Goal: Information Seeking & Learning: Learn about a topic

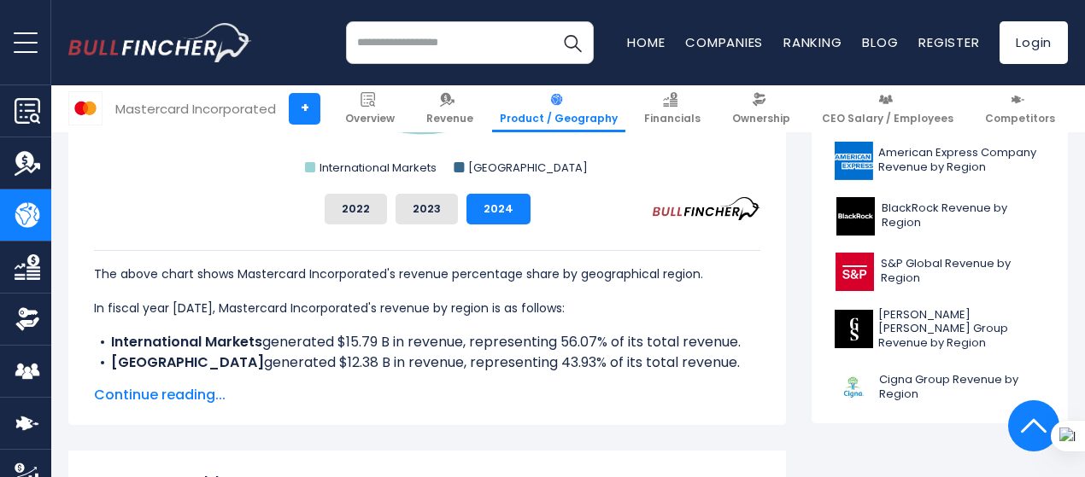
scroll to position [897, 0]
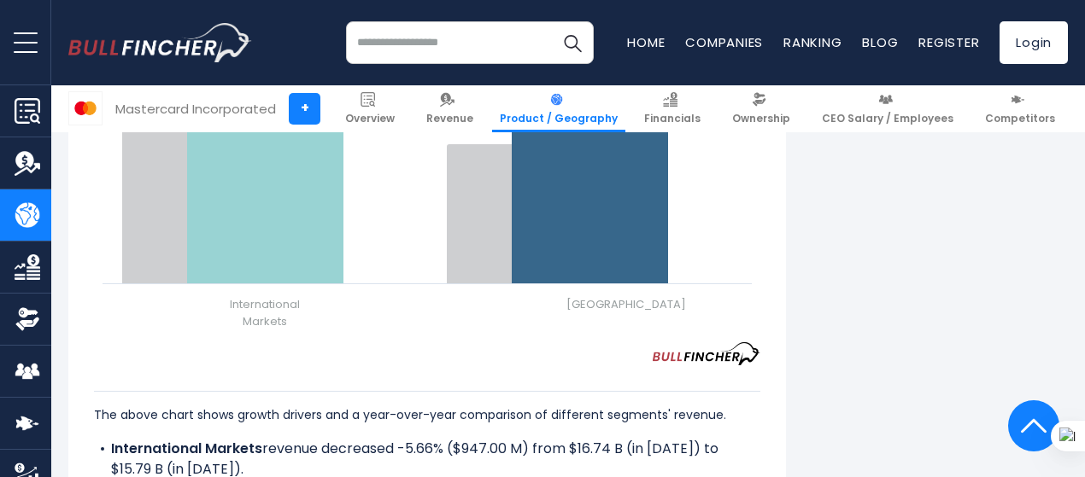
scroll to position [2220, 0]
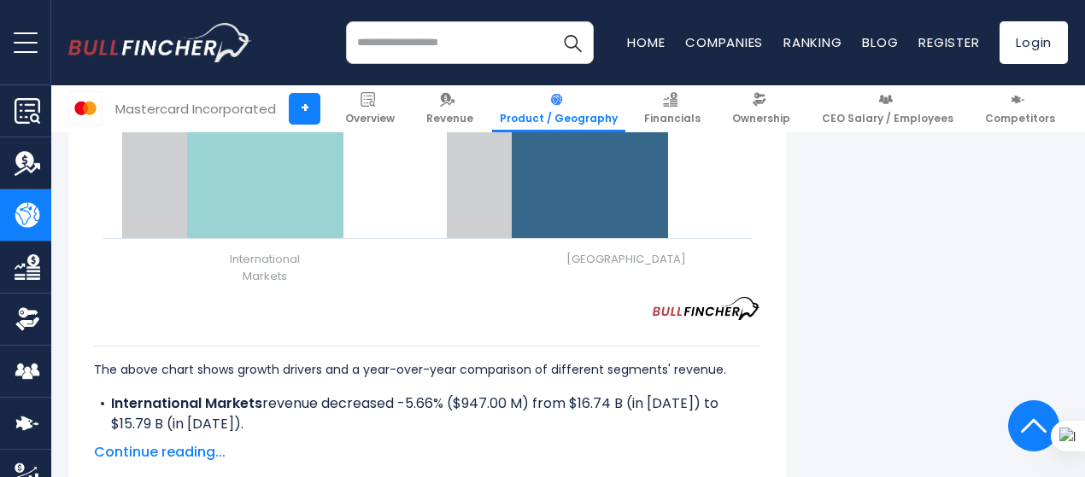
click at [188, 442] on span "Continue reading..." at bounding box center [427, 452] width 666 height 20
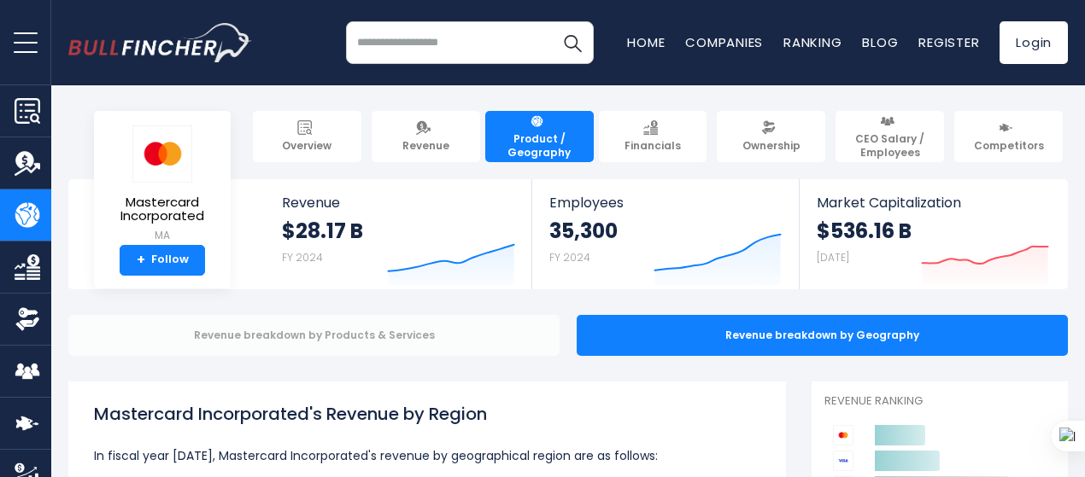
click at [396, 332] on div "Revenue breakdown by Products & Services" at bounding box center [313, 335] width 491 height 41
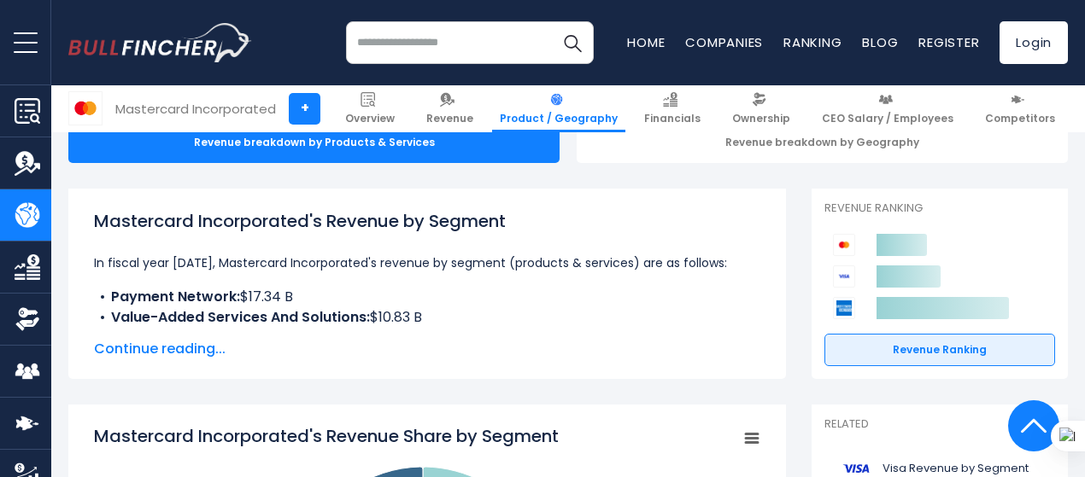
scroll to position [171, 0]
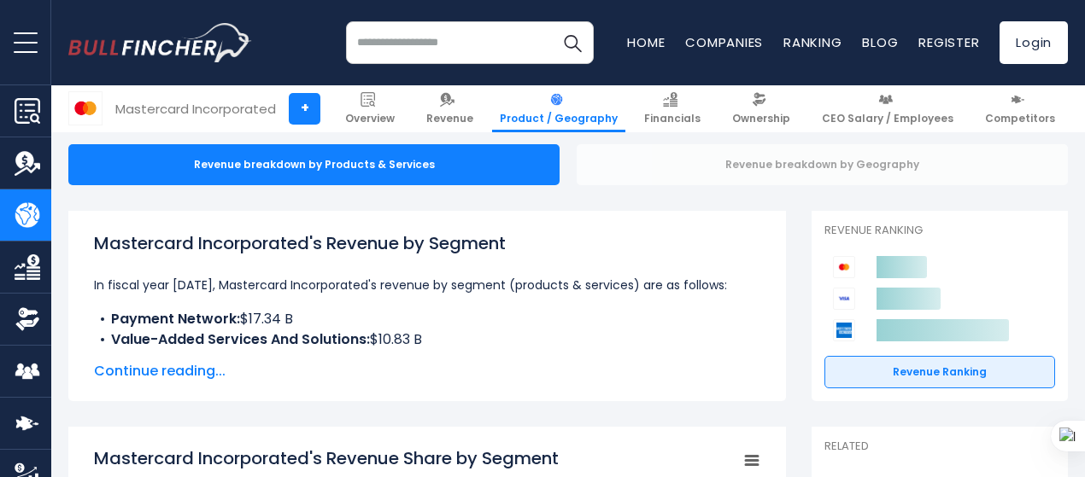
click at [617, 149] on div "Revenue breakdown by Geography" at bounding box center [821, 164] width 491 height 41
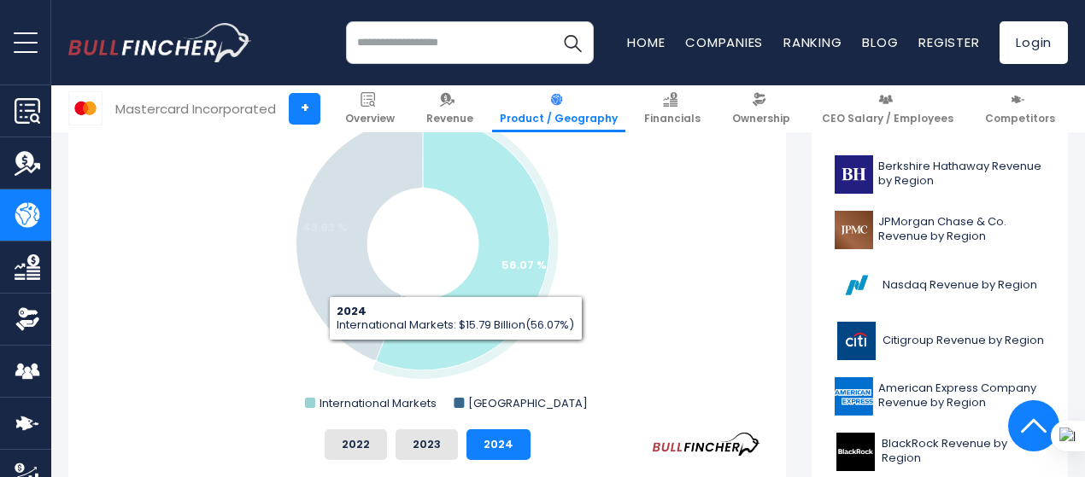
click at [443, 353] on icon "Mastercard Incorporated's Revenue Share by Region" at bounding box center [463, 244] width 173 height 254
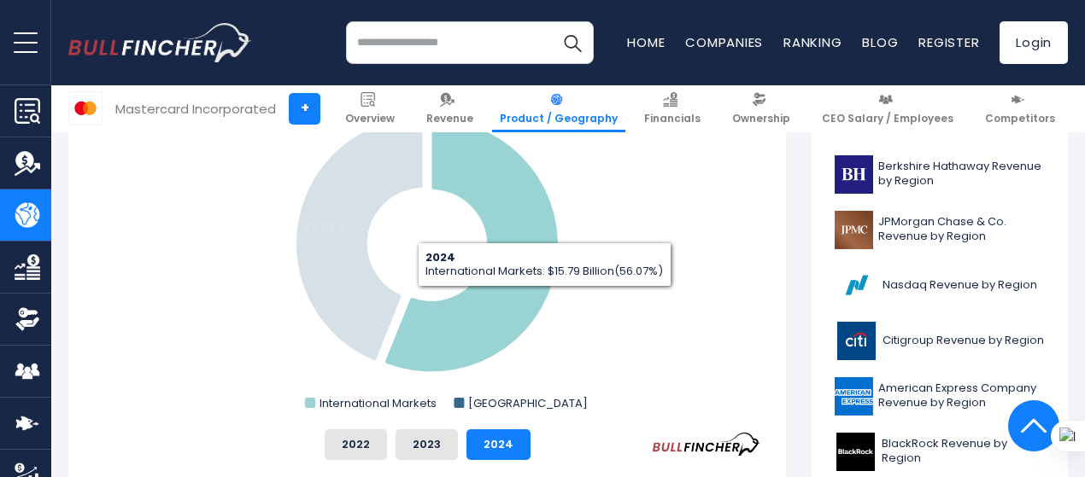
click at [532, 299] on icon "Mastercard Incorporated's Revenue Share by Region" at bounding box center [471, 246] width 173 height 254
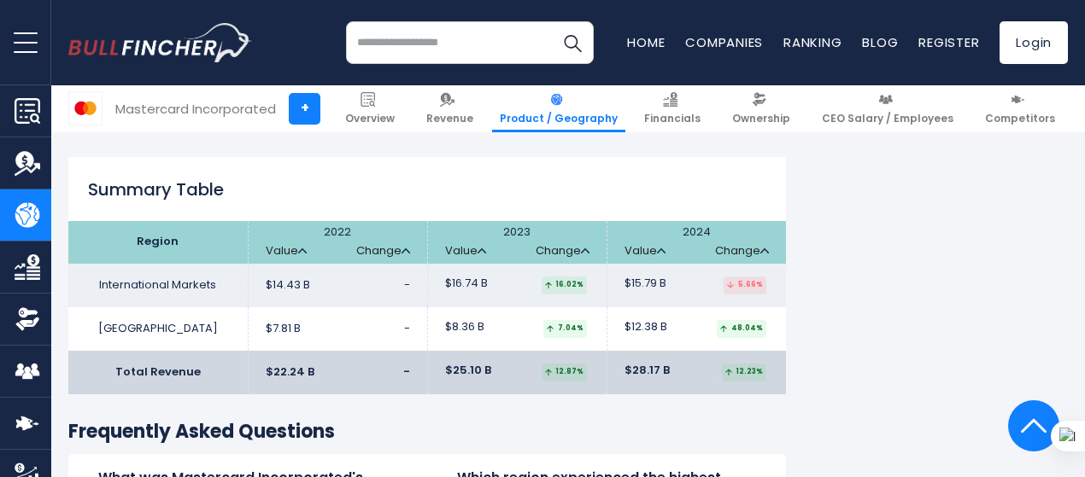
scroll to position [2590, 0]
